Goal: Transaction & Acquisition: Subscribe to service/newsletter

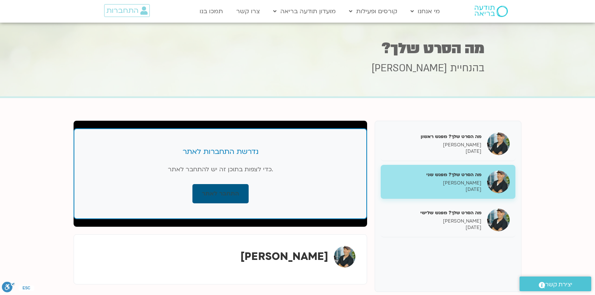
click at [234, 195] on link "התחבר לאתר" at bounding box center [221, 193] width 56 height 19
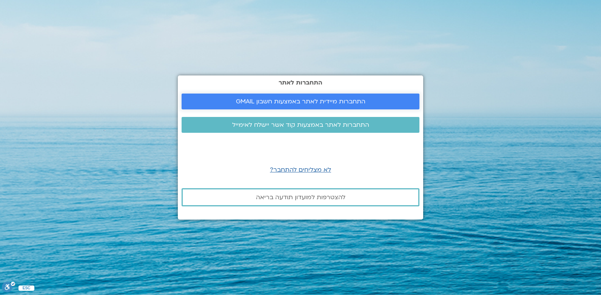
click at [354, 99] on span "התחברות מיידית לאתר באמצעות חשבון GMAIL" at bounding box center [301, 101] width 130 height 7
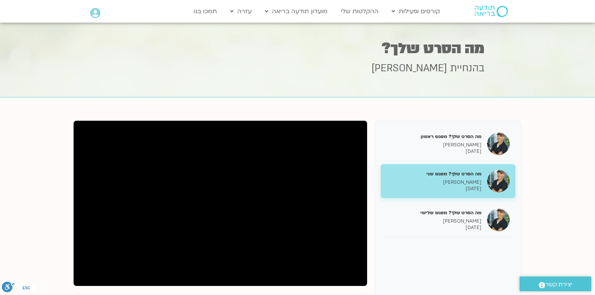
click at [424, 186] on p "[DATE]" at bounding box center [434, 189] width 95 height 6
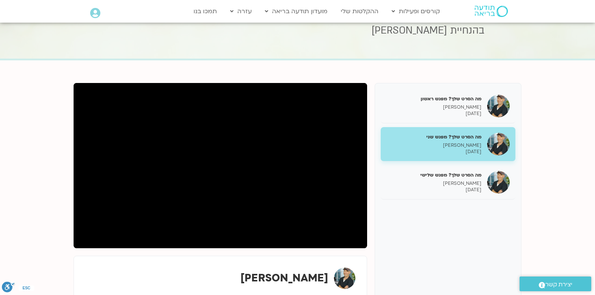
scroll to position [113, 0]
